Goal: Transaction & Acquisition: Purchase product/service

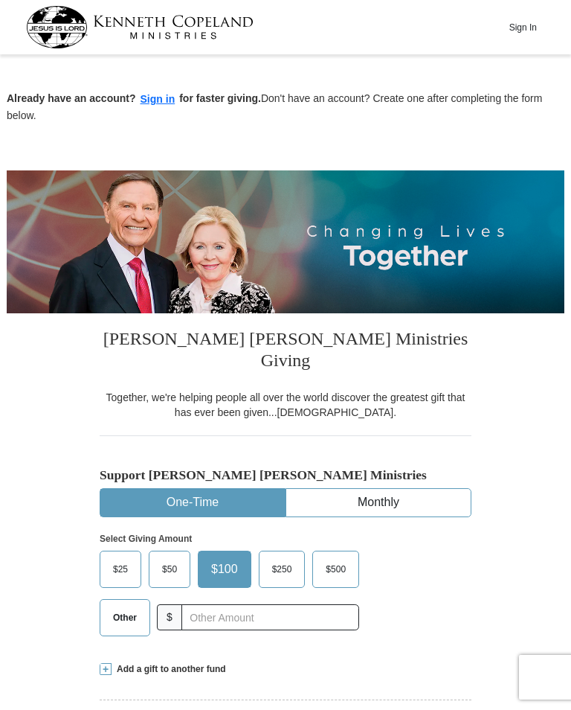
click at [230, 558] on span "$100" at bounding box center [225, 569] width 42 height 22
click at [0, 0] on input "$100" at bounding box center [0, 0] width 0 height 0
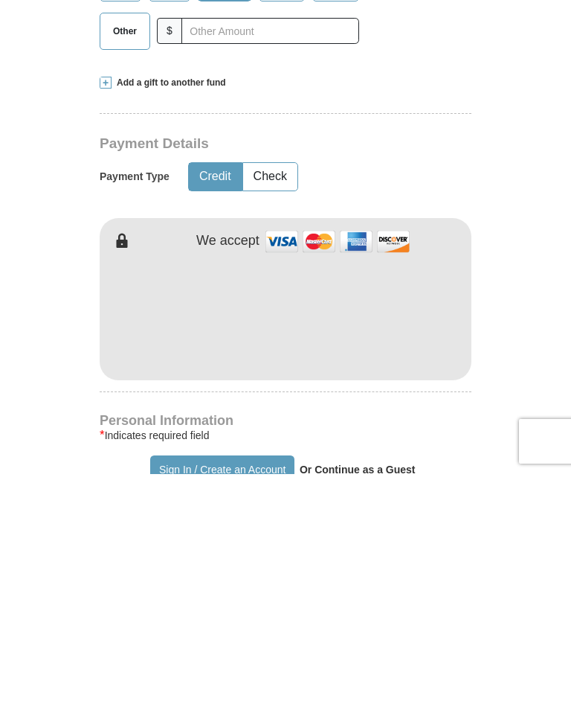
scroll to position [586, 0]
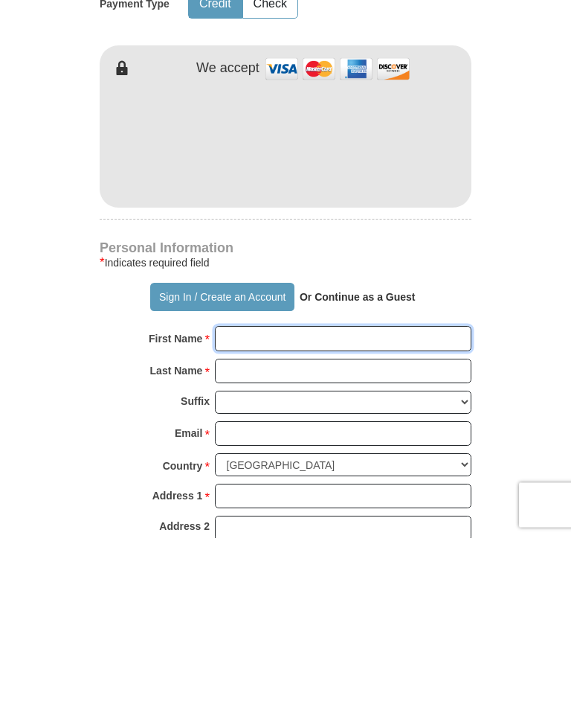
click at [252, 498] on input "First Name *" at bounding box center [343, 510] width 257 height 25
type input "[PERSON_NAME]"
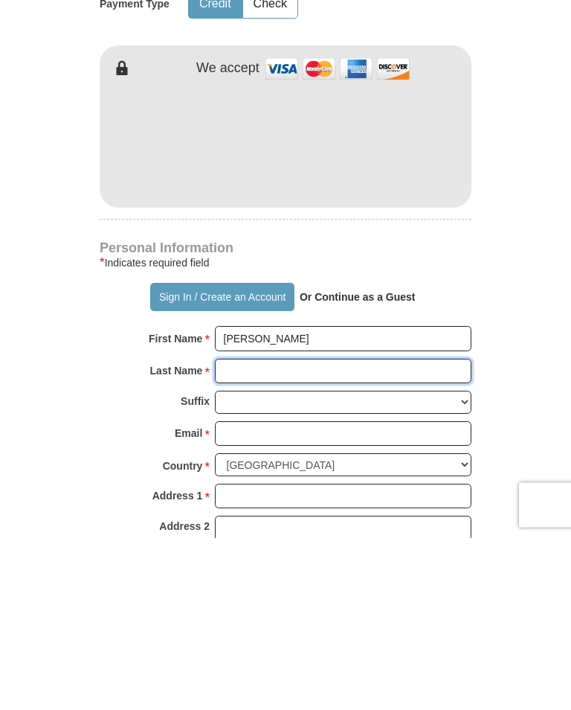
click at [248, 531] on input "Last Name *" at bounding box center [343, 543] width 257 height 25
type input "[PERSON_NAME]"
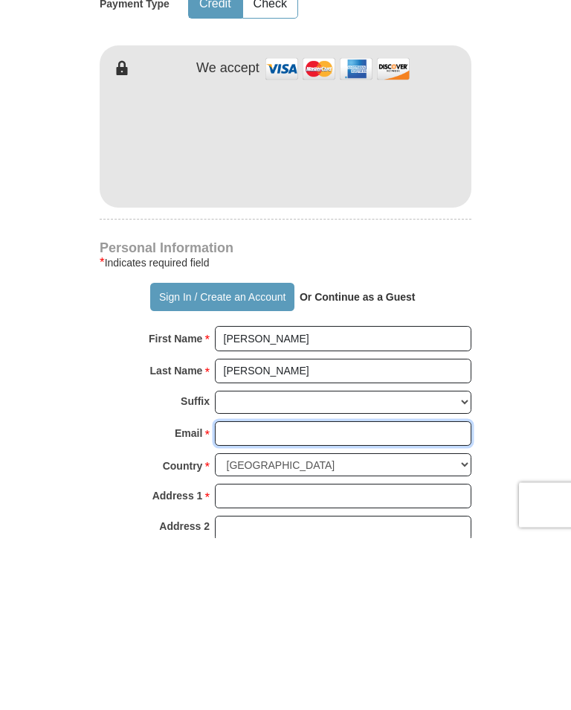
click at [260, 593] on input "Email *" at bounding box center [343, 605] width 257 height 25
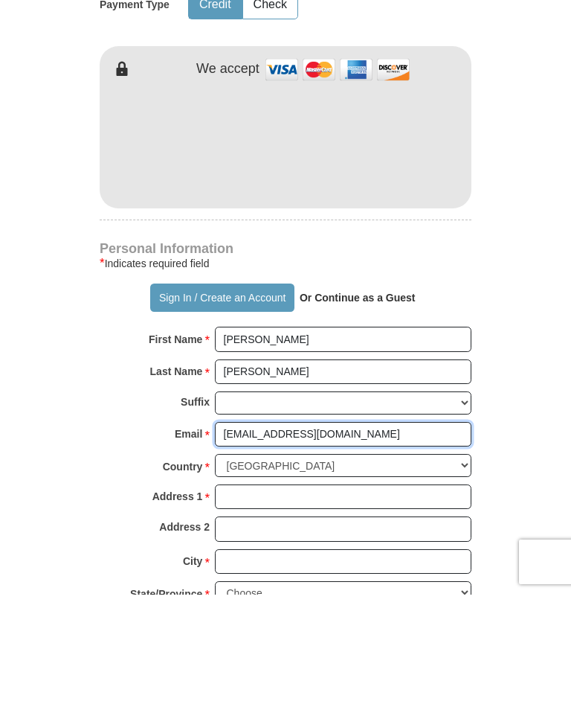
scroll to position [649, 0]
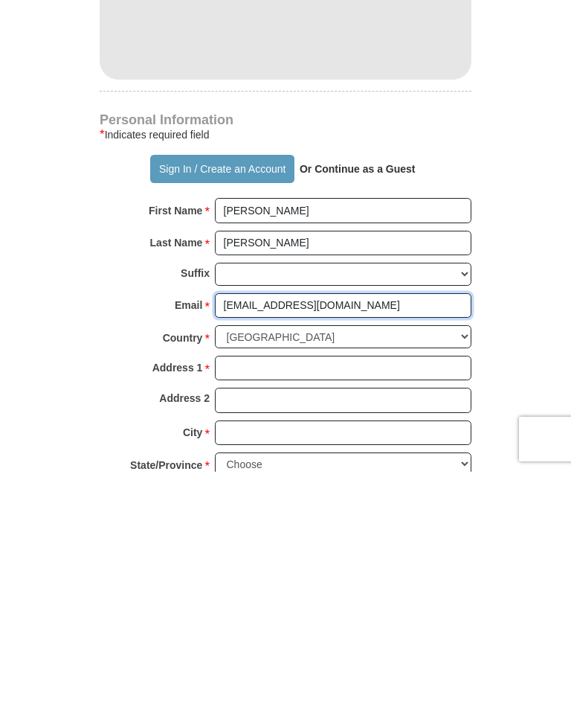
type input "[EMAIL_ADDRESS][DOMAIN_NAME]"
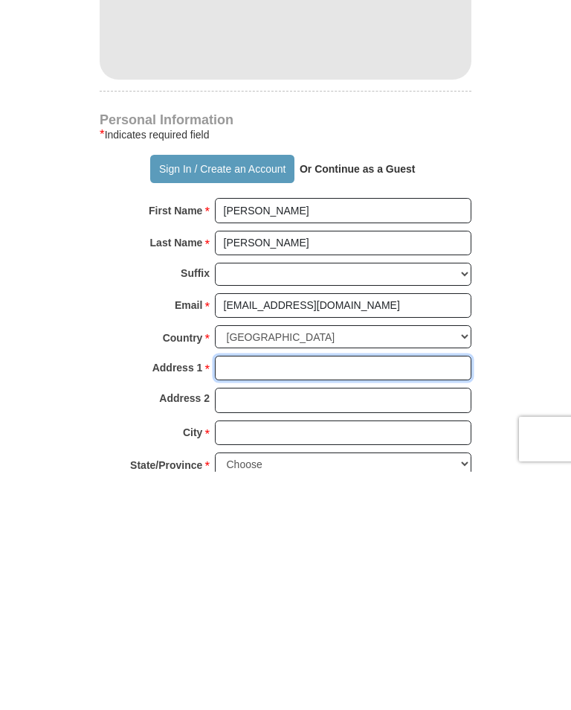
click at [264, 593] on input "Address 1 *" at bounding box center [343, 605] width 257 height 25
type input "[STREET_ADDRESS]"
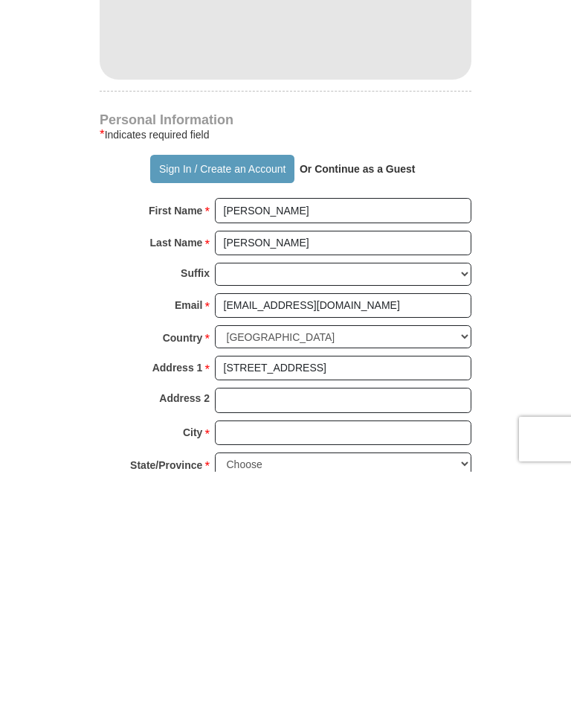
click at [267, 658] on input "City *" at bounding box center [343, 670] width 257 height 25
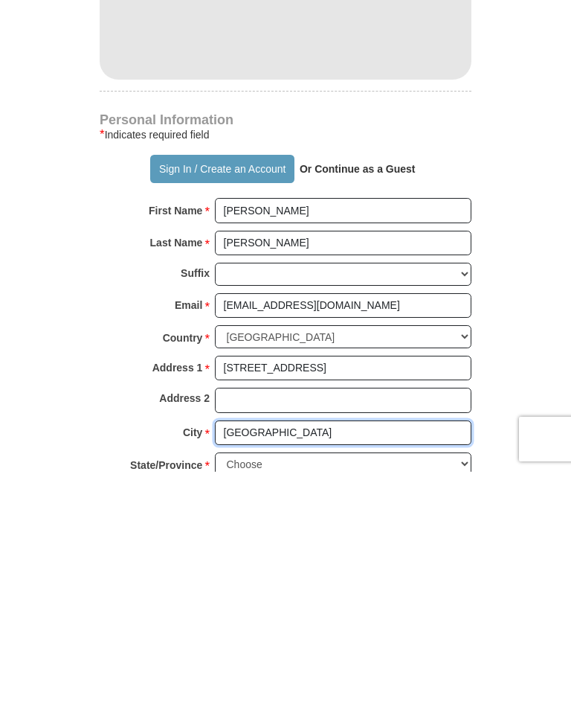
type input "[GEOGRAPHIC_DATA]"
click at [464, 690] on select "Choose [US_STATE] [US_STATE] [US_STATE] [US_STATE] [US_STATE] Armed Forces Amer…" at bounding box center [343, 701] width 257 height 23
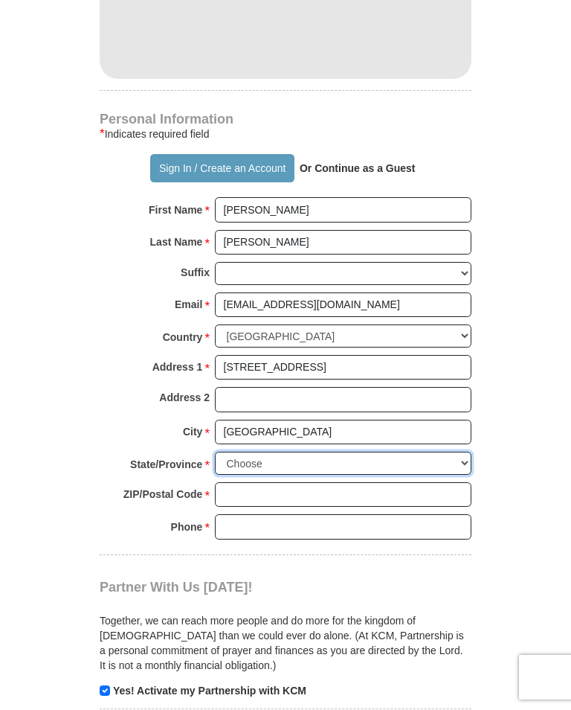
select select "[GEOGRAPHIC_DATA]"
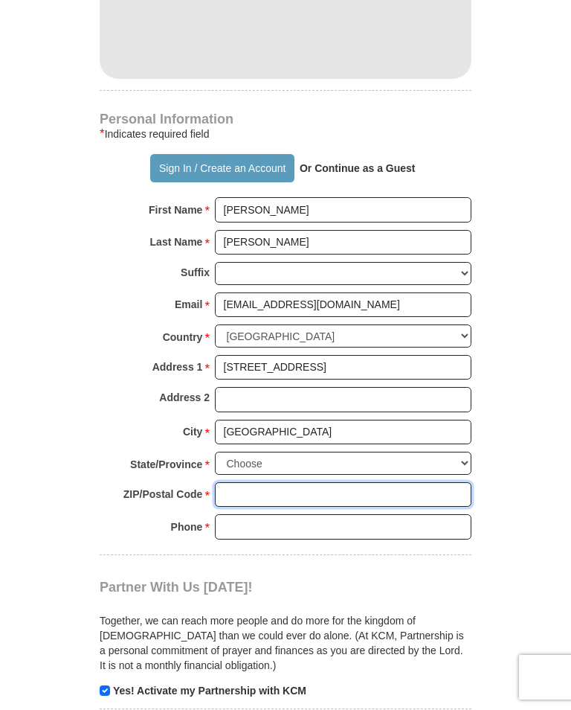
click at [248, 482] on input "ZIP/Postal Code *" at bounding box center [343, 494] width 257 height 25
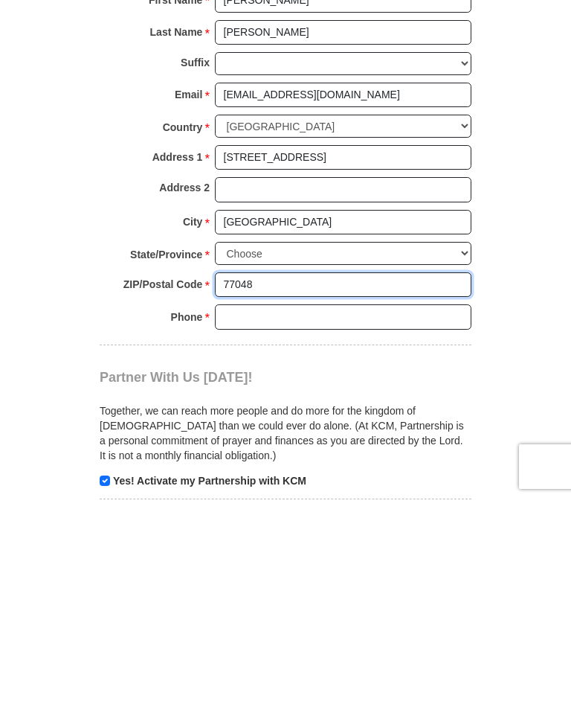
type input "77048"
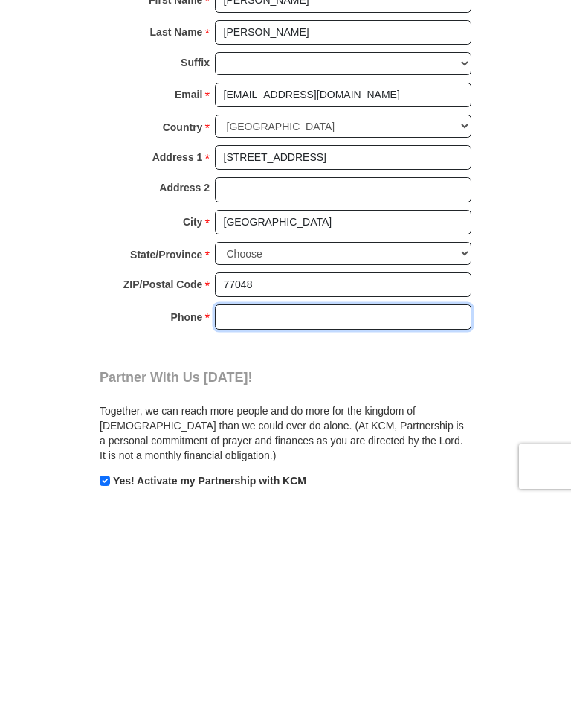
click at [244, 515] on input "Phone * *" at bounding box center [343, 527] width 257 height 25
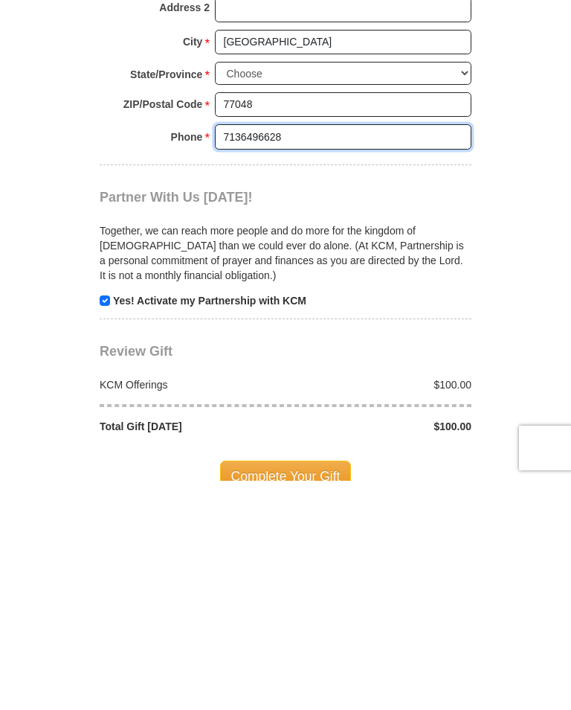
scroll to position [1050, 0]
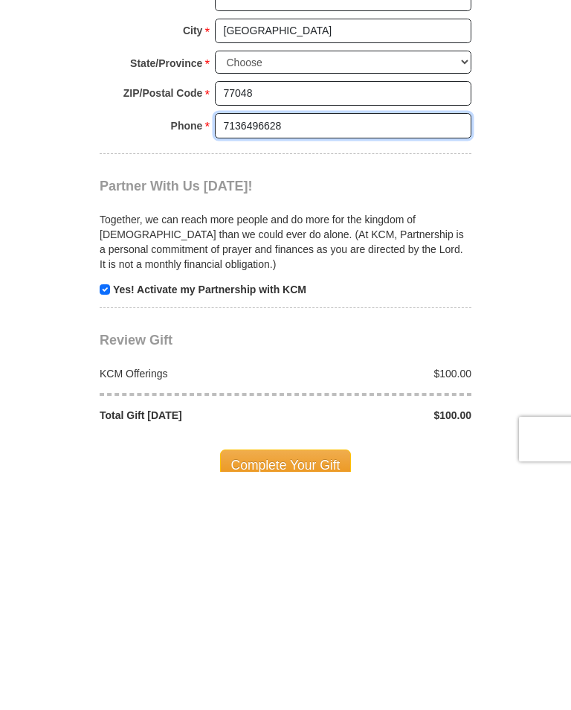
type input "7136496628"
click at [300, 687] on span "Complete Your Gift" at bounding box center [286, 702] width 132 height 31
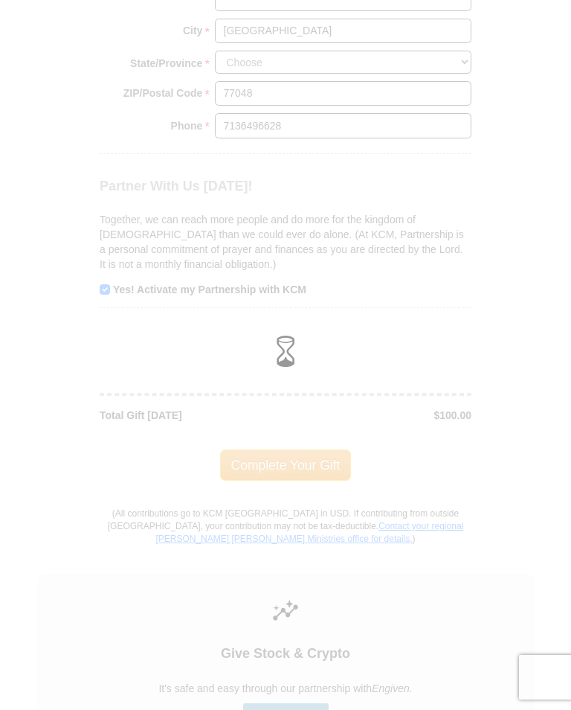
scroll to position [1311, 0]
